Goal: Task Accomplishment & Management: Use online tool/utility

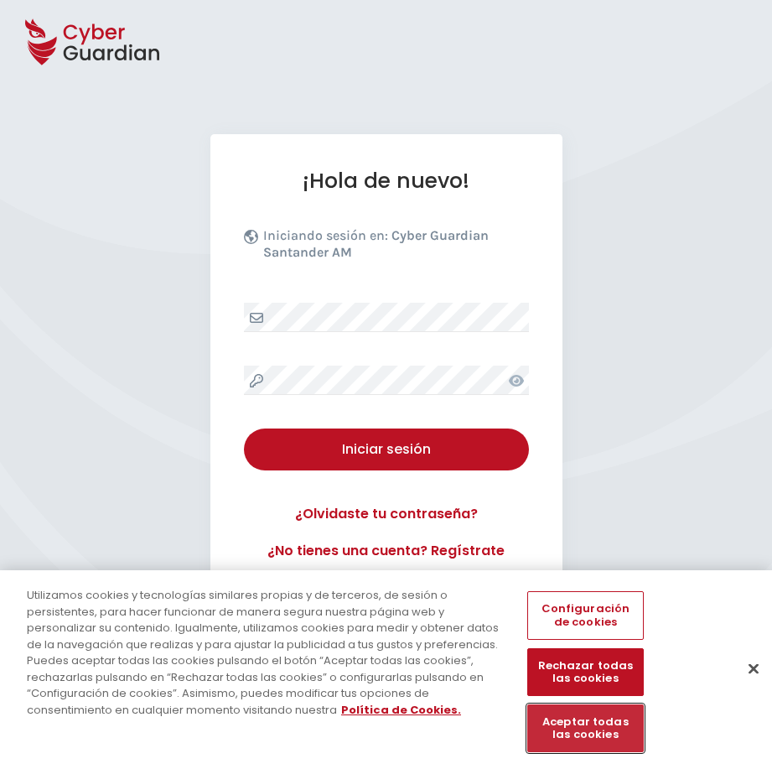
click at [603, 729] on button "Aceptar todas las cookies" at bounding box center [585, 728] width 116 height 48
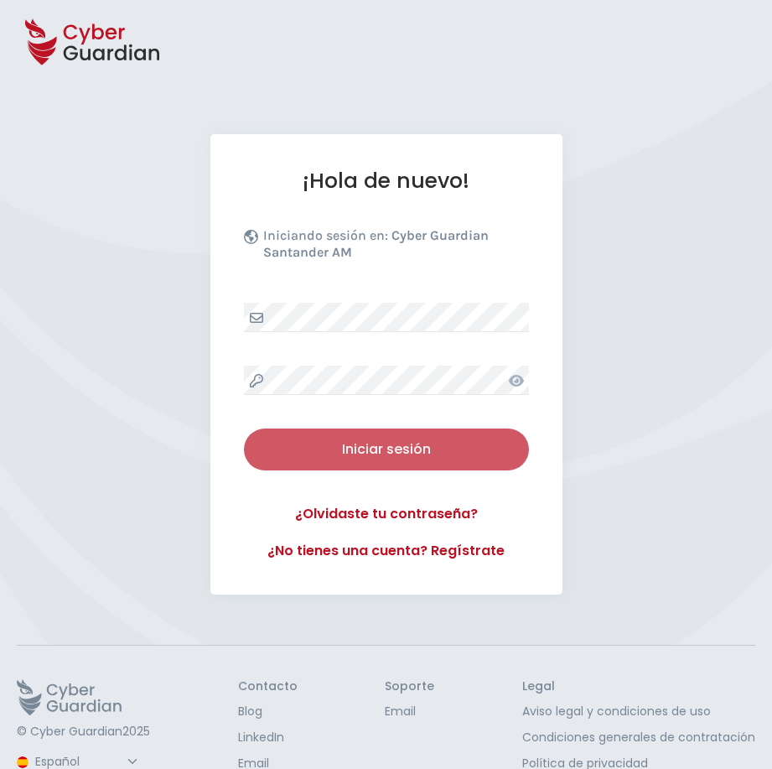
click at [415, 435] on button "Iniciar sesión" at bounding box center [386, 449] width 285 height 42
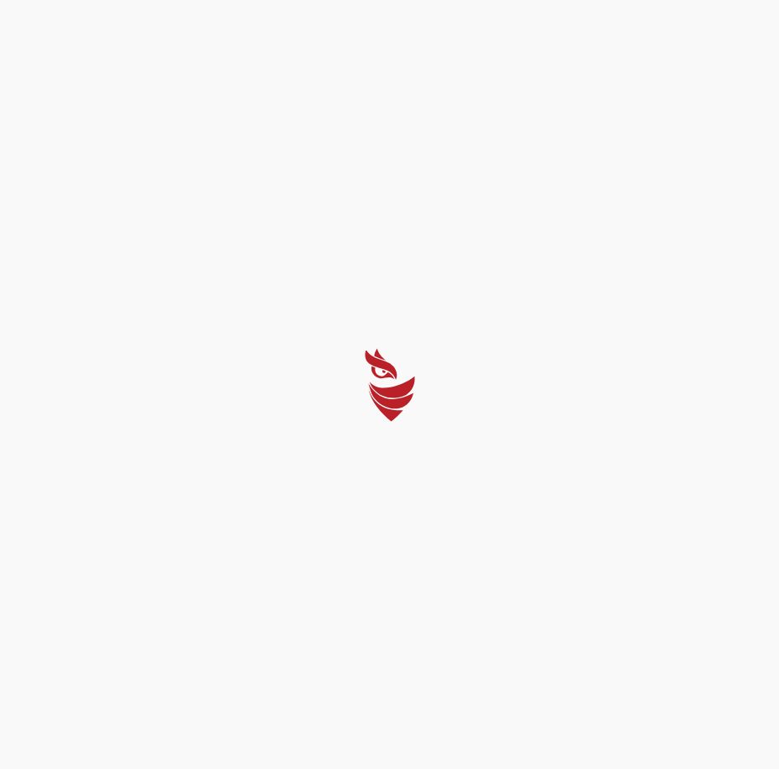
click at [460, 282] on div at bounding box center [389, 384] width 779 height 769
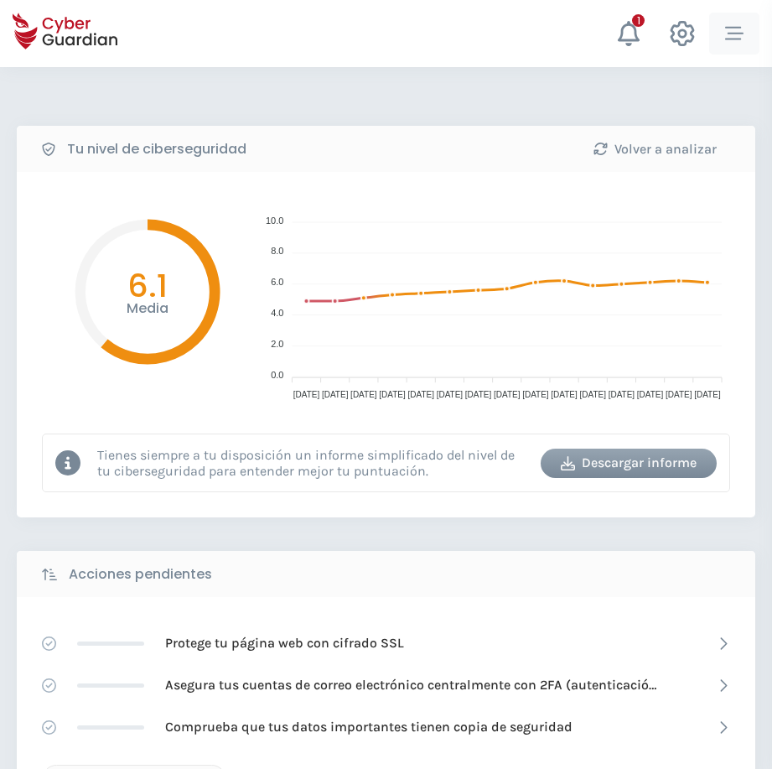
click at [735, 34] on icon "button" at bounding box center [734, 33] width 18 height 18
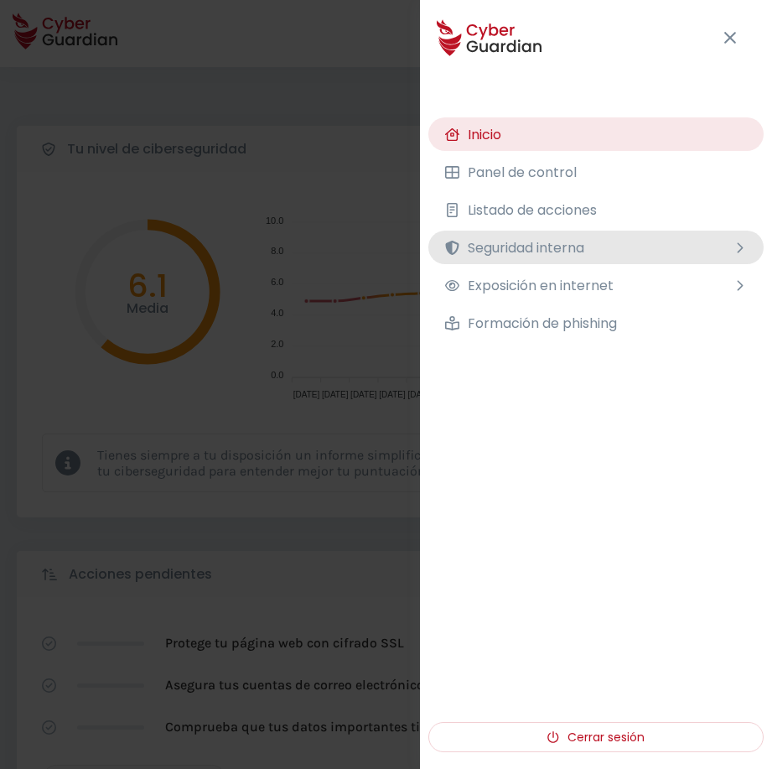
click at [532, 246] on span "Seguridad interna" at bounding box center [526, 247] width 117 height 21
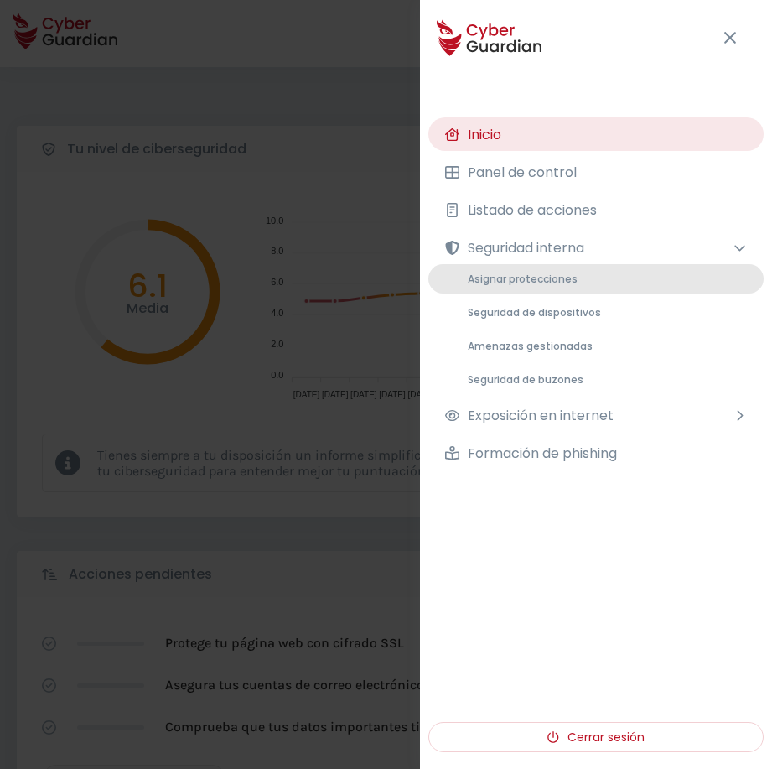
click at [548, 273] on span "Asignar protecciones" at bounding box center [523, 279] width 110 height 14
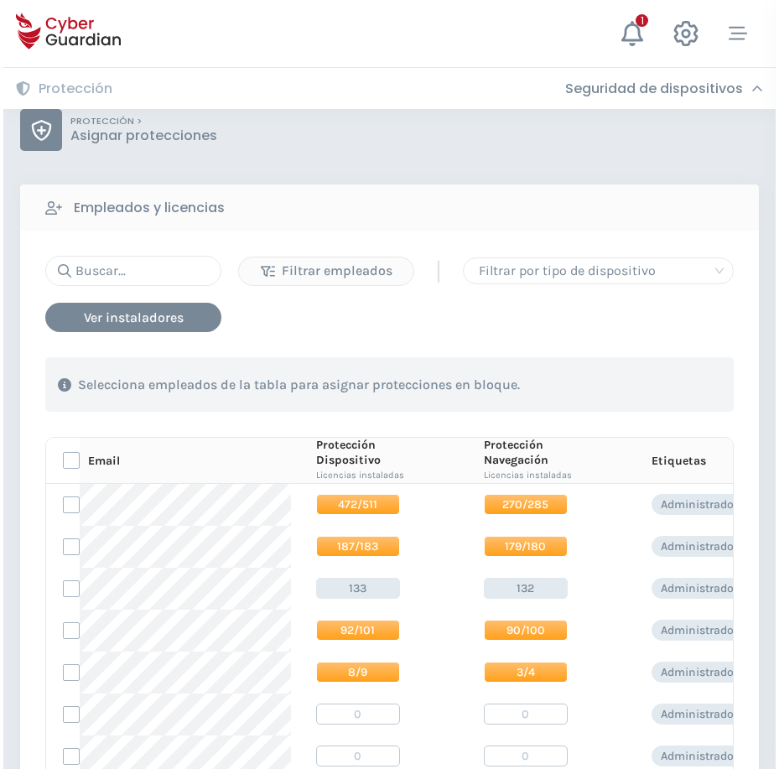
scroll to position [168, 0]
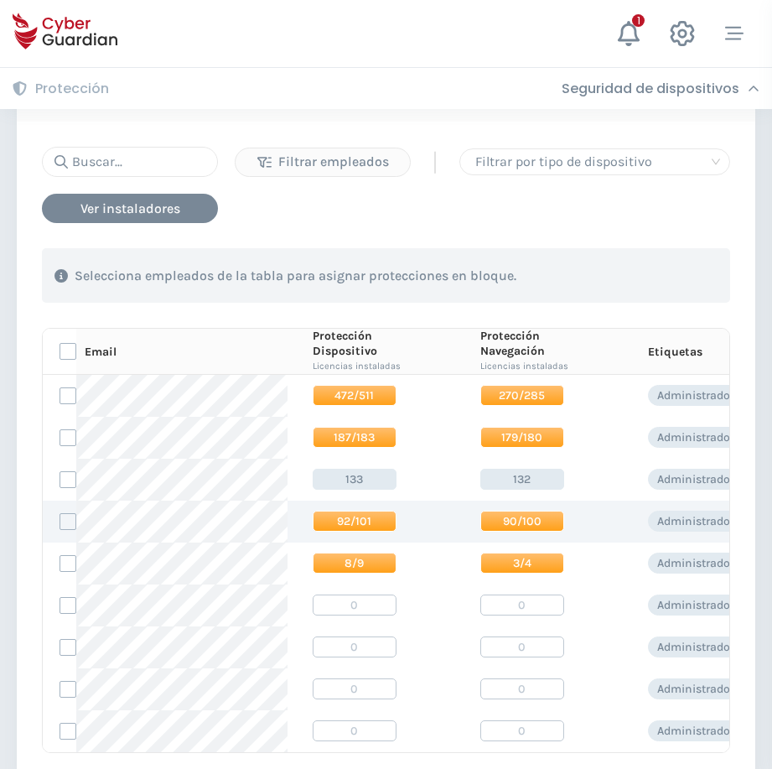
click at [353, 525] on span "92/101" at bounding box center [355, 521] width 84 height 21
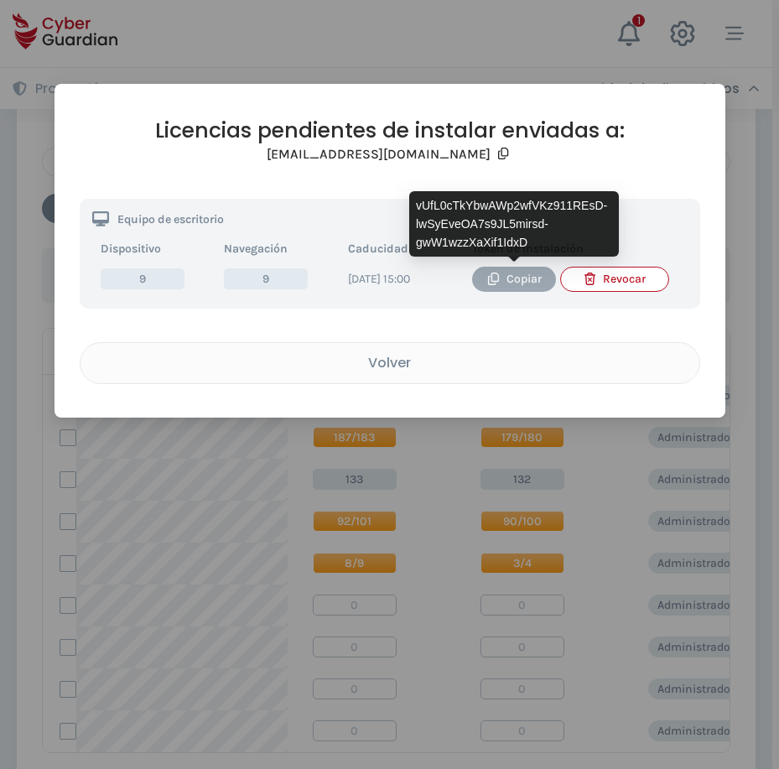
click at [520, 283] on div "Copiar" at bounding box center [514, 279] width 59 height 18
